Goal: Task Accomplishment & Management: Use online tool/utility

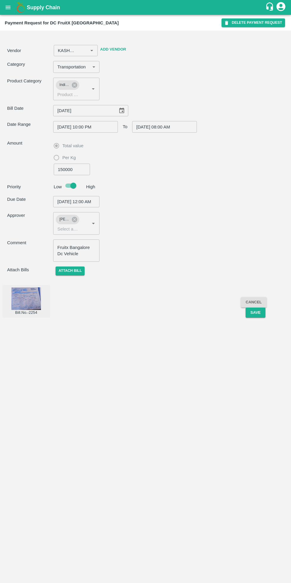
type input "KASHMIR PUNJAB ROADLINES ([PERSON_NAME]) -8825055620(Transporter)"
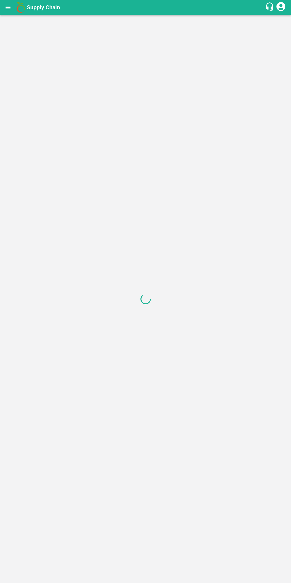
click at [8, 7] on icon "open drawer" at bounding box center [8, 7] width 5 height 3
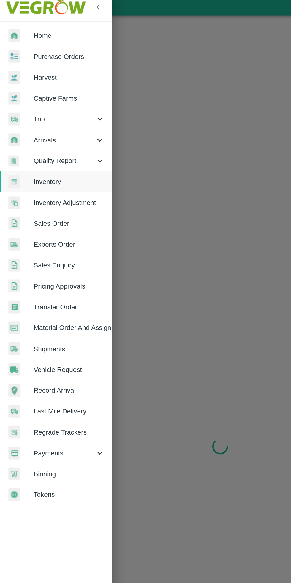
click at [30, 86] on span "Trip" at bounding box center [43, 83] width 40 height 7
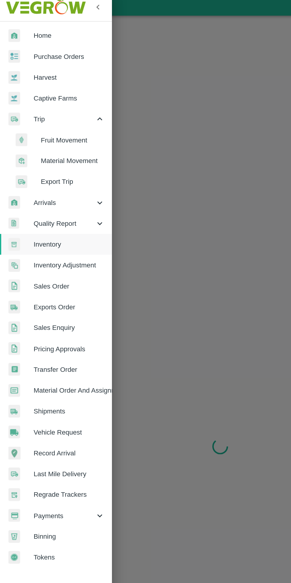
click at [33, 92] on li "Fruit Movement" at bounding box center [40, 97] width 70 height 14
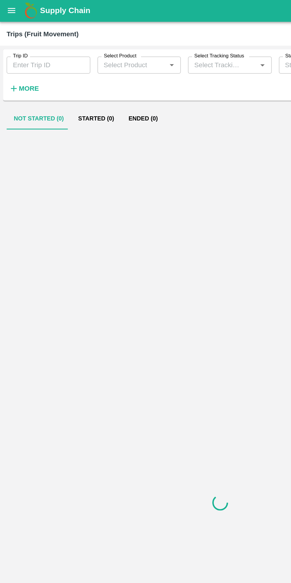
click at [17, 58] on strong "More" at bounding box center [19, 58] width 13 height 5
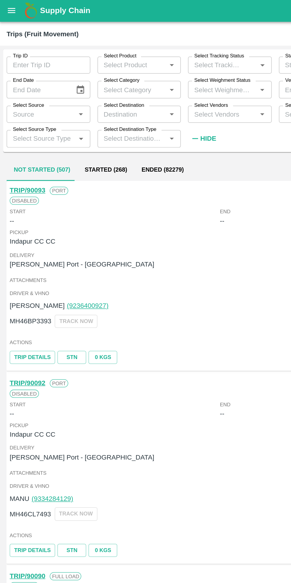
click at [155, 75] on input "Select Vendors" at bounding box center [147, 76] width 42 height 8
type input "akeel"
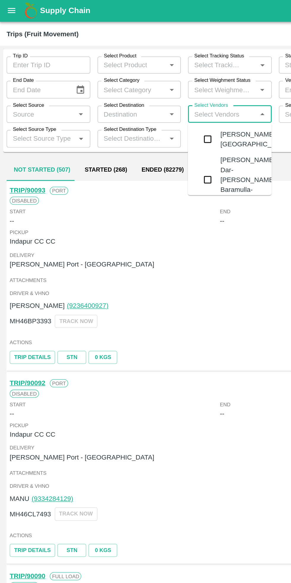
click at [162, 128] on div "Akeel Ayoub Dar-Noor Abad, Baramulla-7006412632" at bounding box center [164, 119] width 37 height 33
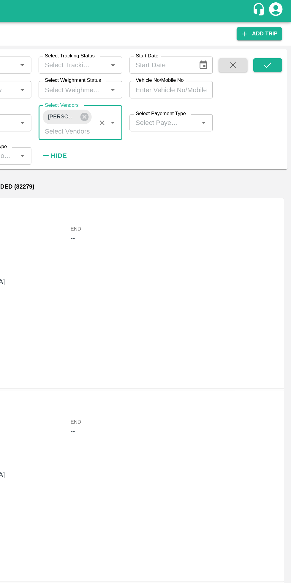
click at [277, 41] on icon "submit" at bounding box center [276, 43] width 7 height 7
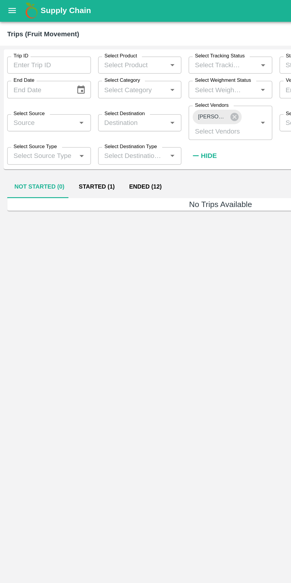
click at [65, 125] on button "Started (1)" at bounding box center [63, 124] width 33 height 14
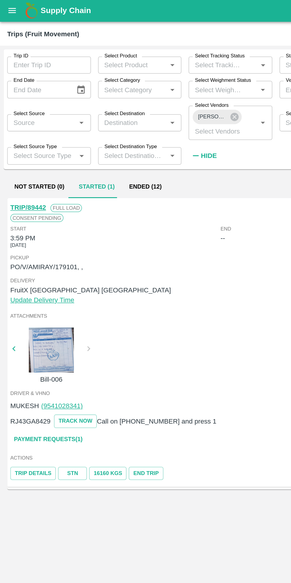
click at [15, 136] on link "TRIP/89442" at bounding box center [18, 137] width 23 height 5
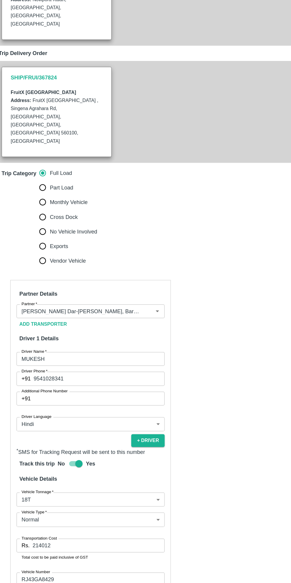
scroll to position [43, 0]
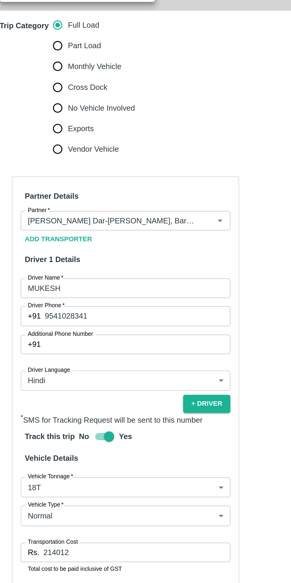
click at [35, 519] on input "214012" at bounding box center [86, 524] width 108 height 11
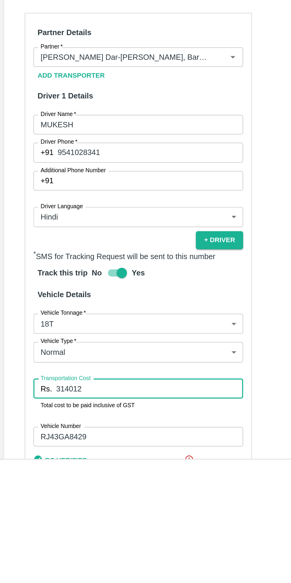
scroll to position [41, 0]
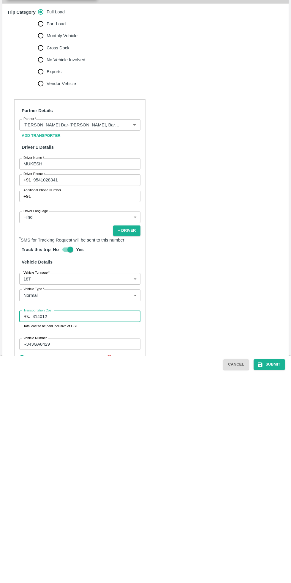
type input "314012"
click at [274, 574] on button "Submit" at bounding box center [270, 574] width 32 height 10
